Goal: Task Accomplishment & Management: Manage account settings

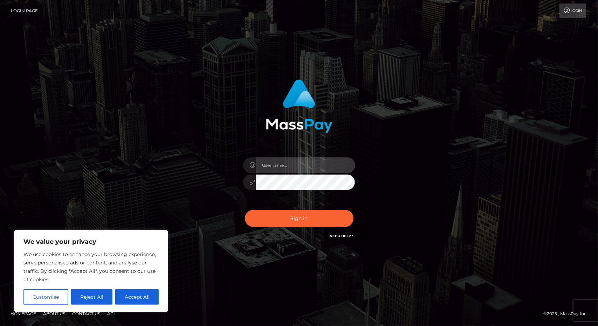
click at [277, 162] on input "text" at bounding box center [305, 166] width 99 height 16
click at [290, 166] on input "text" at bounding box center [305, 166] width 99 height 16
type input "[EMAIL_ADDRESS][DOMAIN_NAME]"
click at [245, 210] on button "Sign in" at bounding box center [299, 218] width 109 height 17
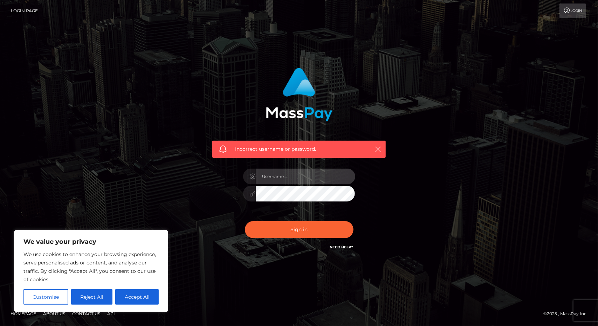
click at [311, 176] on input "text" at bounding box center [305, 177] width 99 height 16
type input "[EMAIL_ADDRESS][DOMAIN_NAME]"
click at [245, 221] on button "Sign in" at bounding box center [299, 229] width 109 height 17
click at [346, 249] on link "Need Help?" at bounding box center [341, 247] width 23 height 5
click at [303, 173] on input "text" at bounding box center [305, 177] width 99 height 16
